Goal: Task Accomplishment & Management: Manage account settings

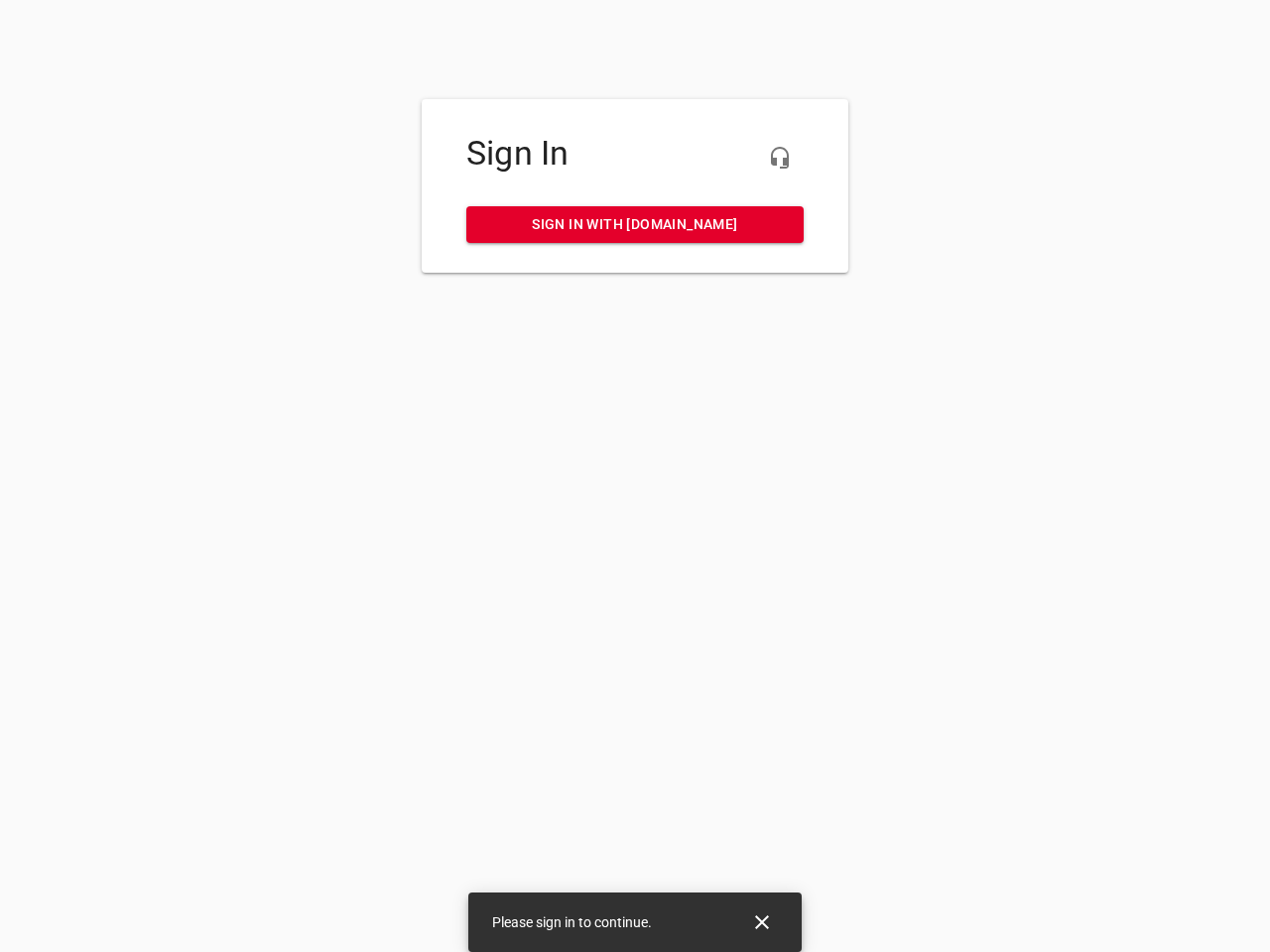
click at [780, 158] on icon "button" at bounding box center [780, 158] width 24 height 24
click at [762, 923] on icon "Close" at bounding box center [762, 923] width 14 height 14
